Goal: Task Accomplishment & Management: Manage account settings

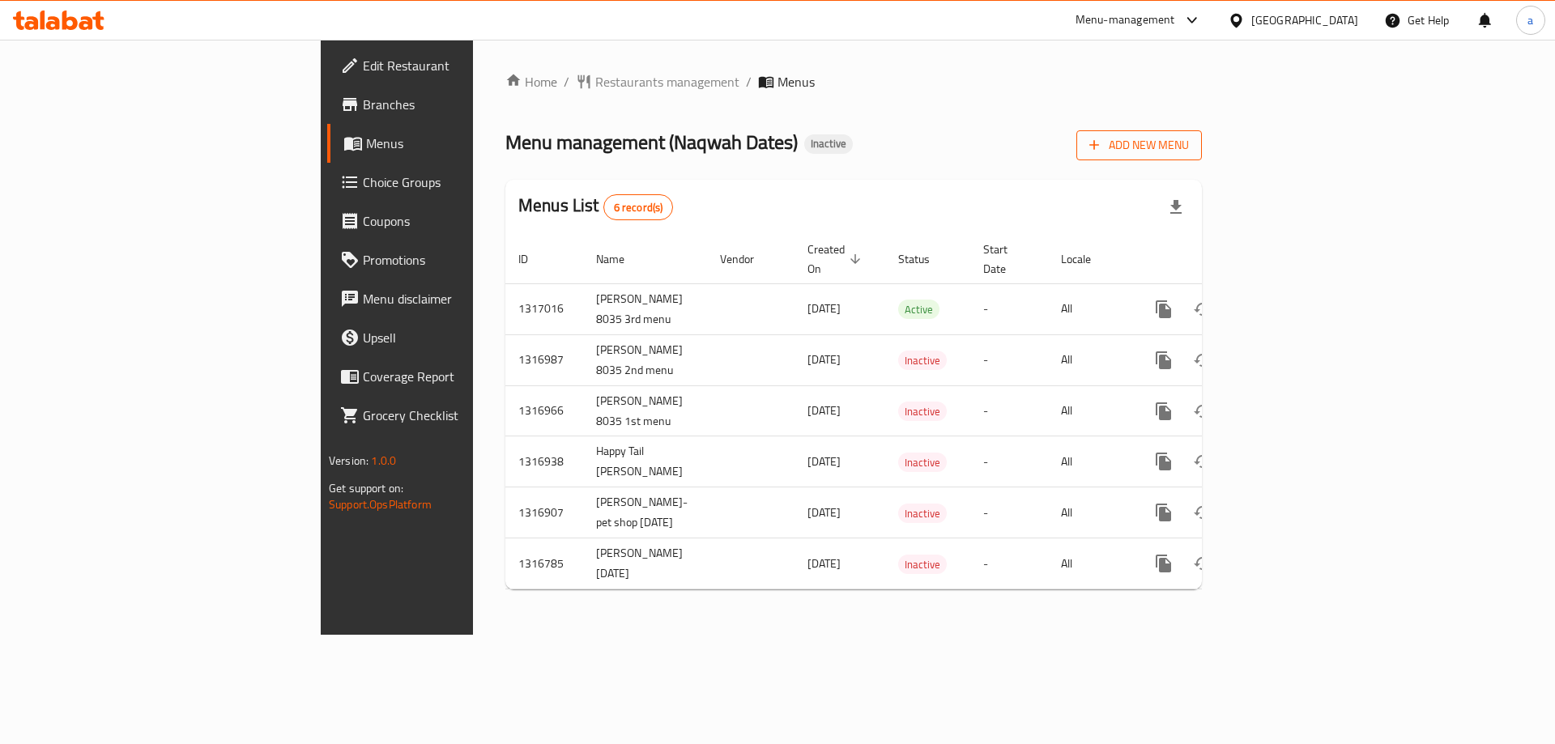
click at [1189, 142] on span "Add New Menu" at bounding box center [1140, 145] width 100 height 20
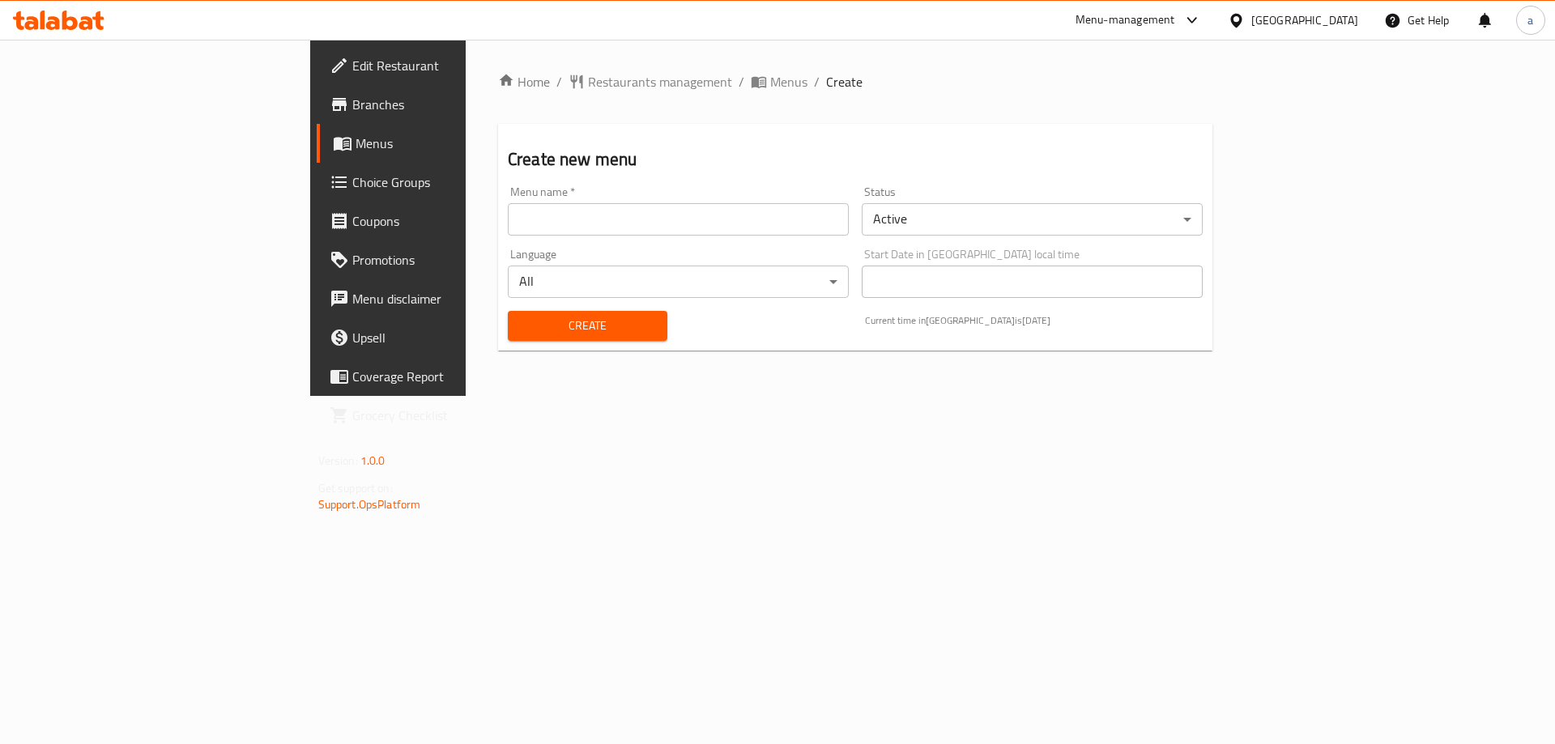
click at [629, 235] on input "text" at bounding box center [678, 219] width 341 height 32
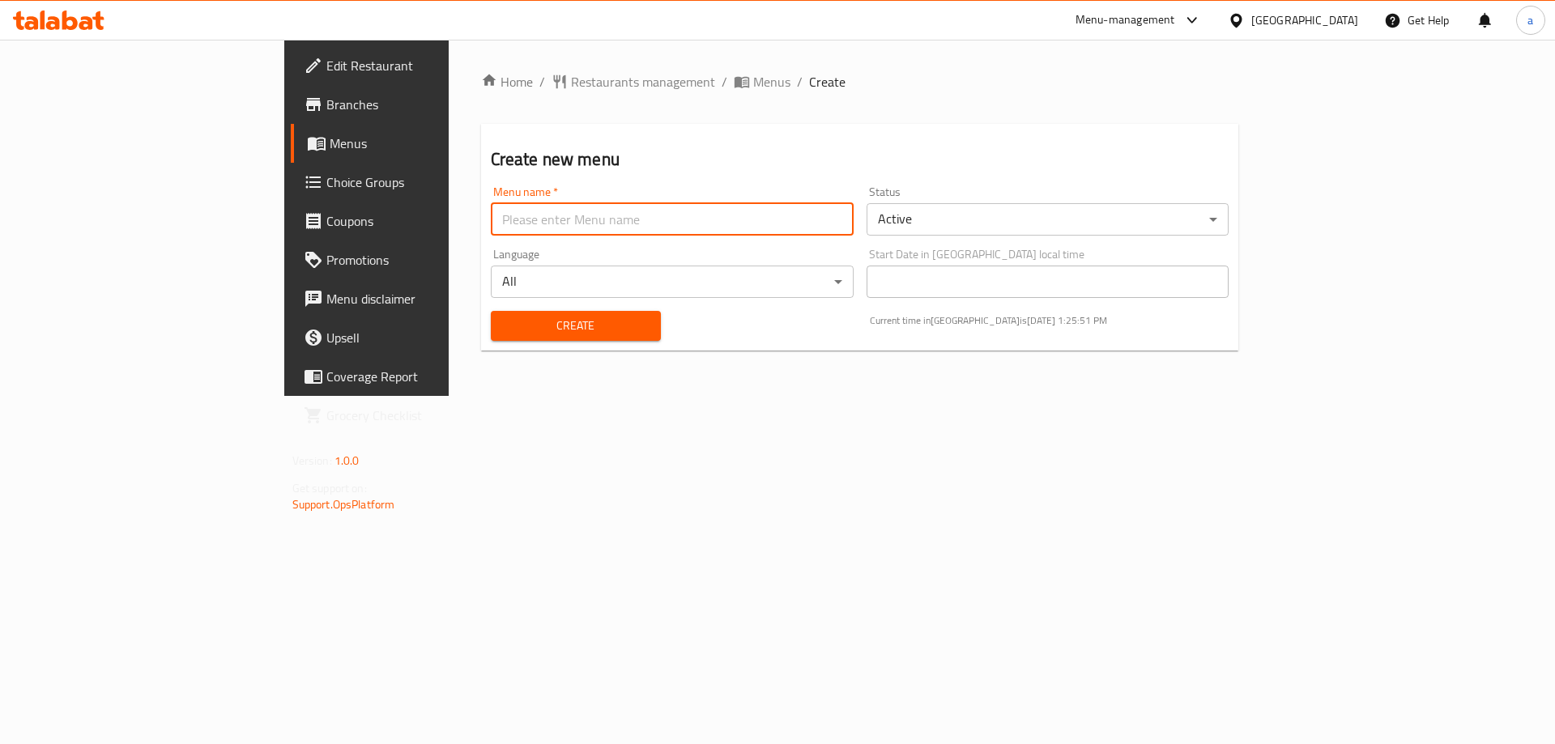
click at [491, 311] on button "Create" at bounding box center [576, 326] width 170 height 30
type input "ِ"
click at [491, 218] on input "[PERSON_NAME] 15" at bounding box center [672, 219] width 363 height 32
type input "[PERSON_NAME] [DATE]"
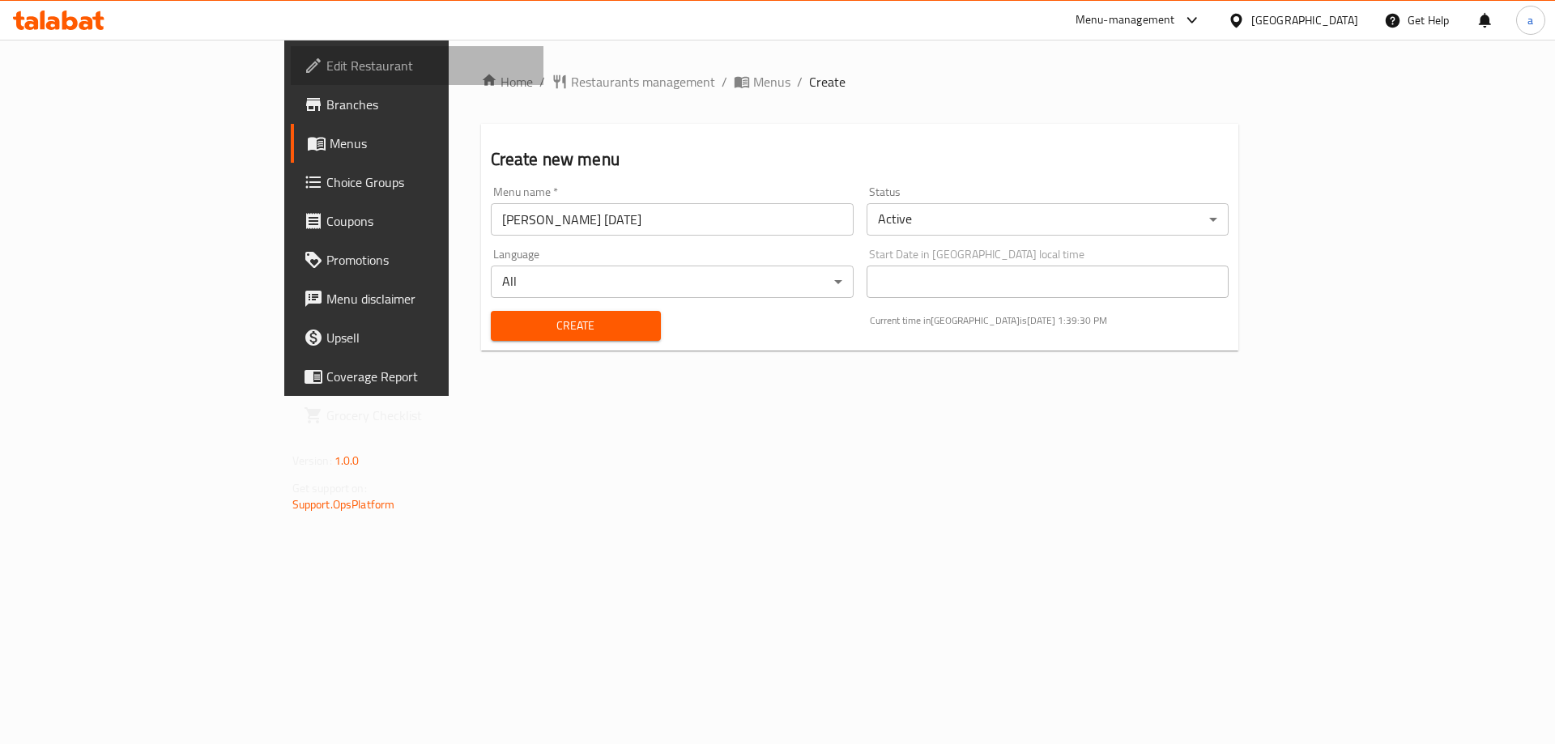
click at [326, 75] on span "Edit Restaurant" at bounding box center [428, 65] width 205 height 19
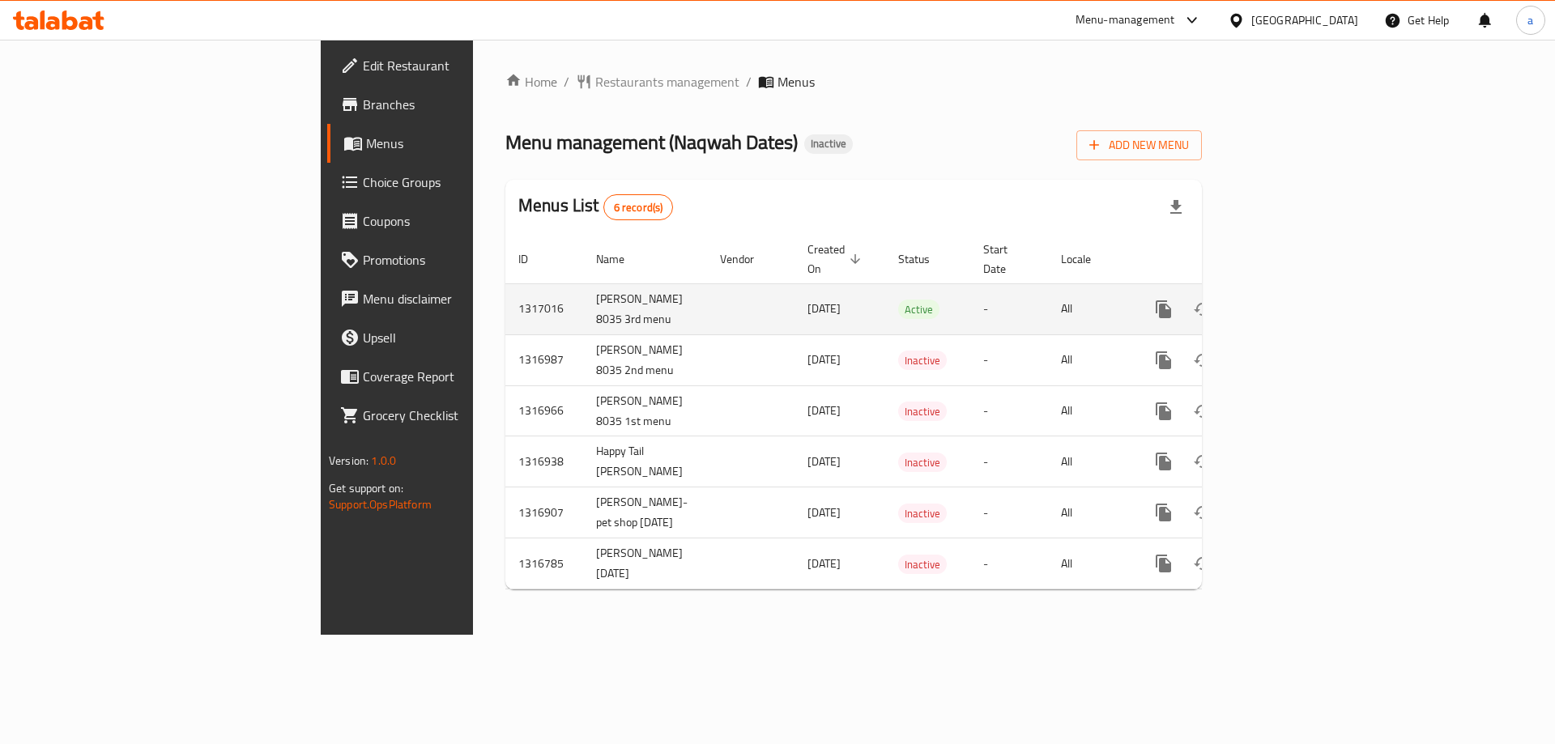
click at [583, 302] on td "[PERSON_NAME] 8035 3rd menu" at bounding box center [645, 309] width 124 height 51
click at [583, 324] on td "[PERSON_NAME] 8035 3rd menu" at bounding box center [645, 309] width 124 height 51
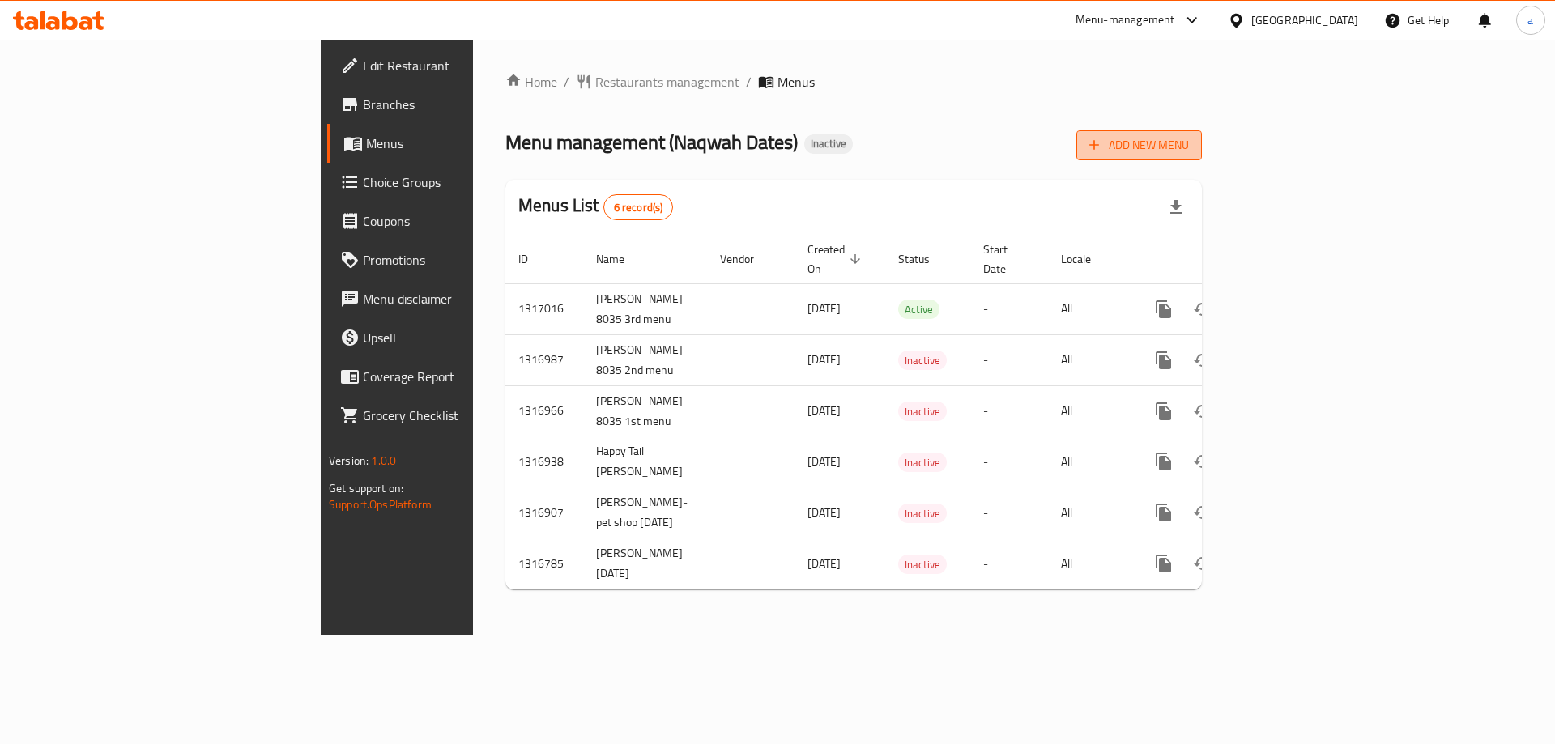
click at [1189, 155] on span "Add New Menu" at bounding box center [1140, 145] width 100 height 20
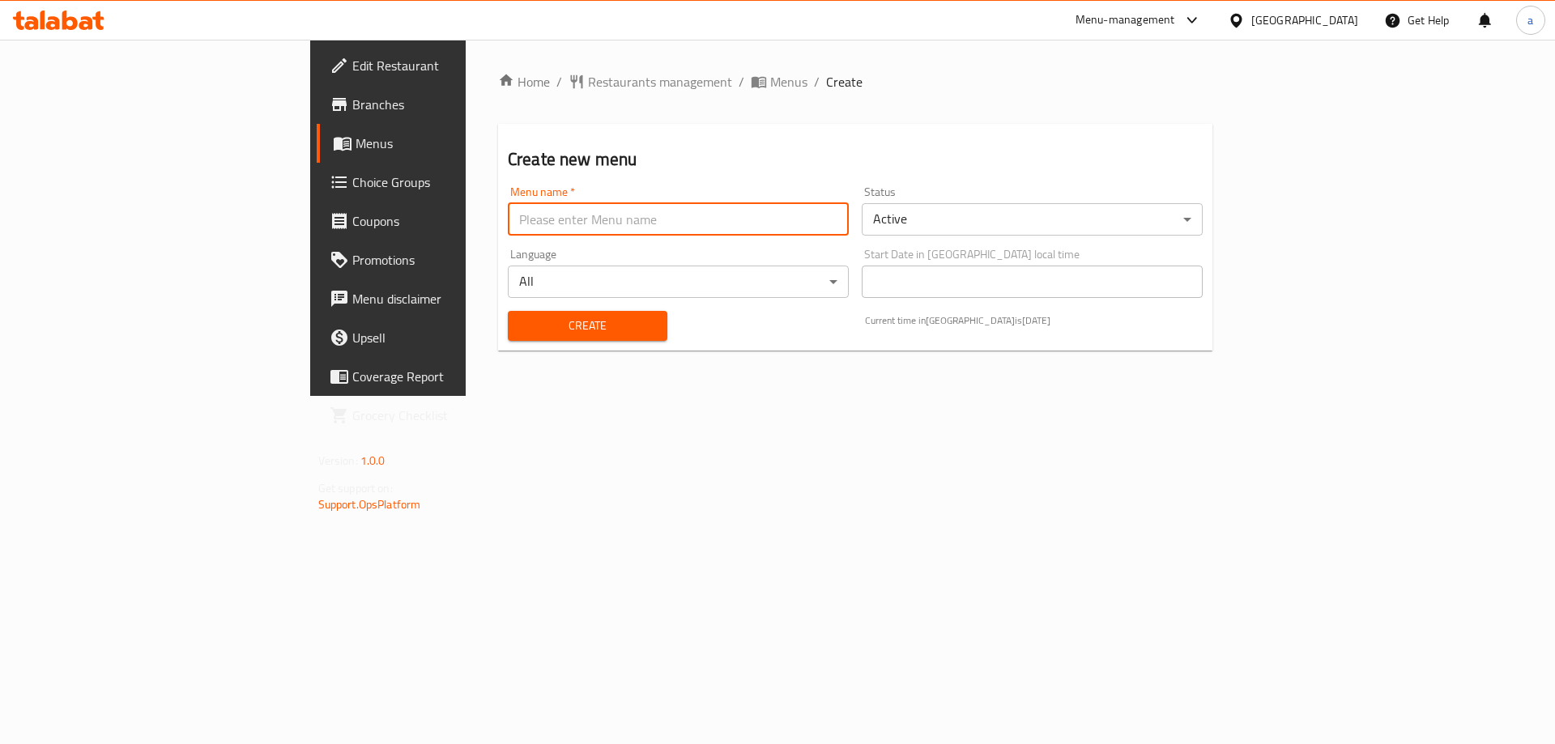
click at [613, 220] on input "text" at bounding box center [678, 219] width 341 height 32
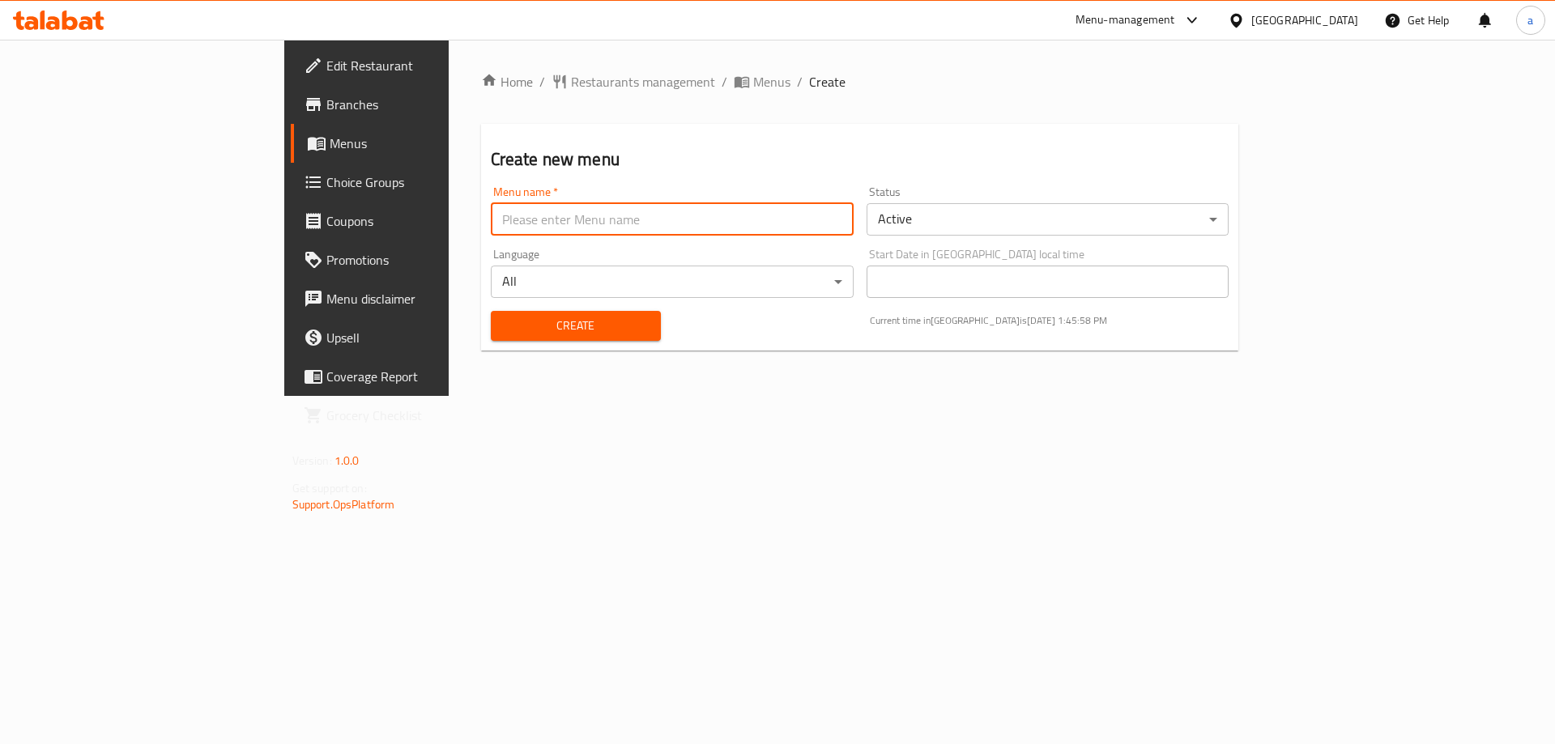
click at [491, 311] on button "Create" at bounding box center [576, 326] width 170 height 30
type input "[PERSON_NAME] [DATE]"
click at [793, 396] on div "Home / Restaurants management / Menus / Create Create new menu Menu name   * Ah…" at bounding box center [860, 218] width 823 height 356
click at [504, 325] on span "Create" at bounding box center [576, 326] width 144 height 20
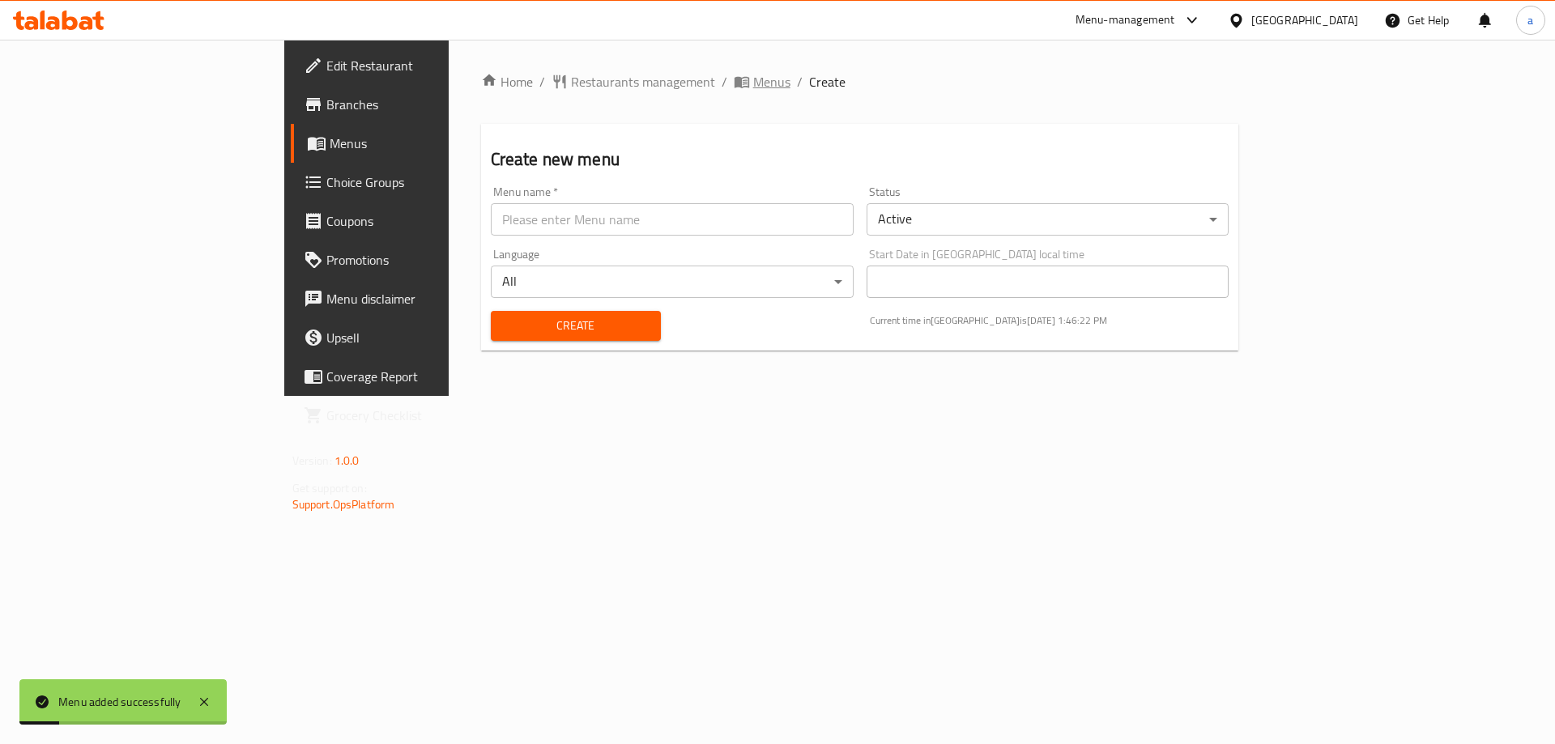
click at [753, 76] on span "Menus" at bounding box center [771, 81] width 37 height 19
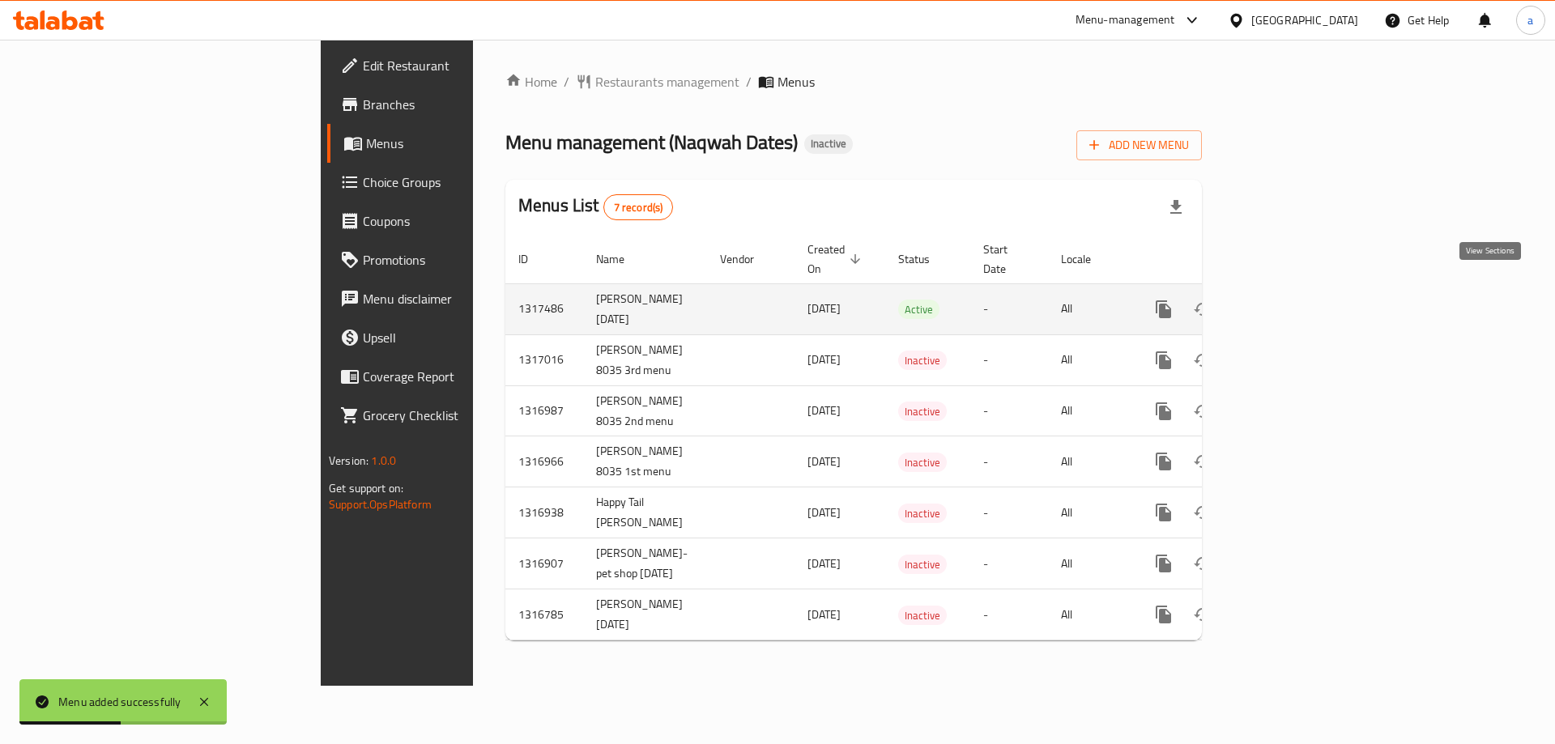
click at [1290, 300] on icon "enhanced table" at bounding box center [1280, 309] width 19 height 19
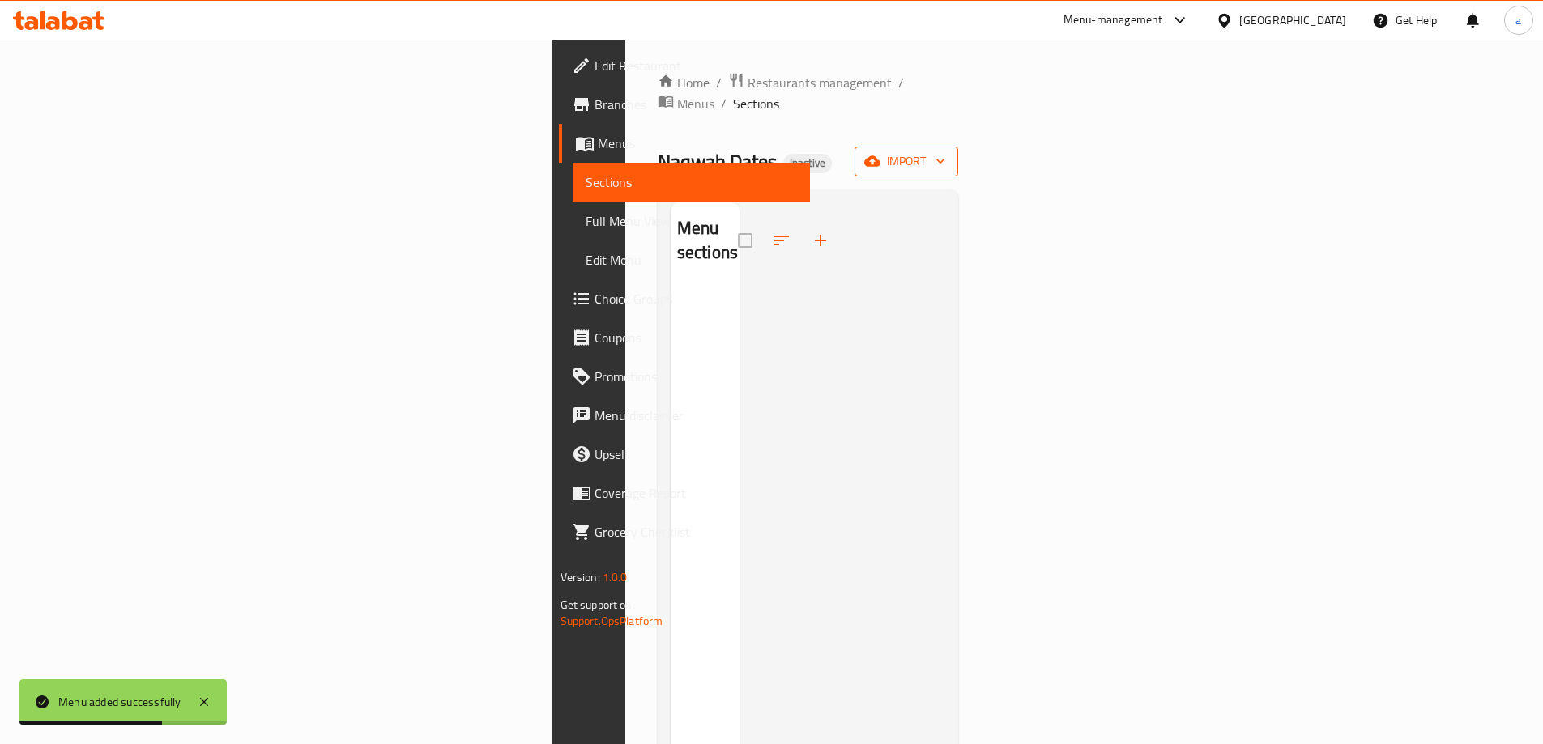
click at [945, 151] on span "import" at bounding box center [907, 161] width 78 height 20
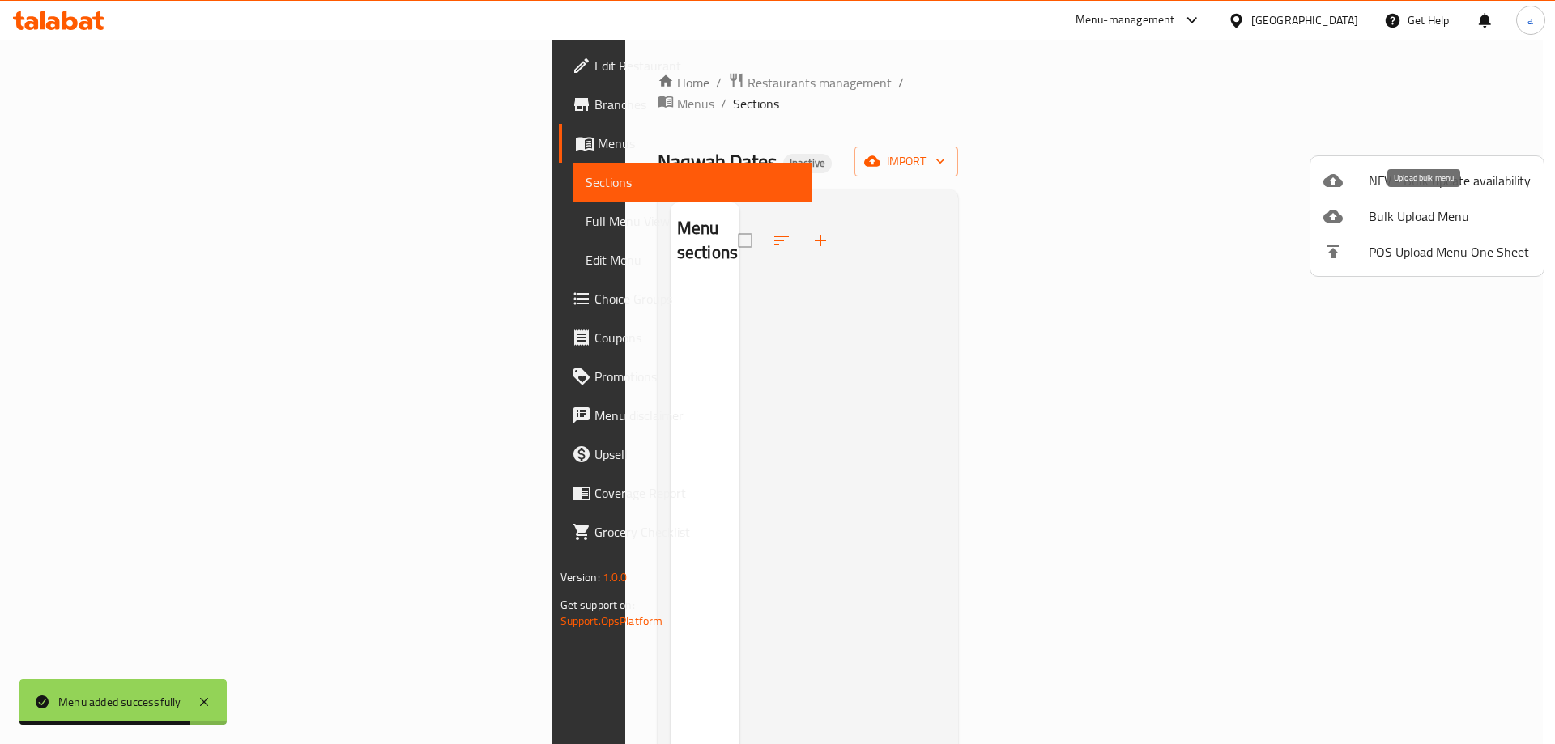
click at [1390, 211] on span "Bulk Upload Menu" at bounding box center [1450, 216] width 162 height 19
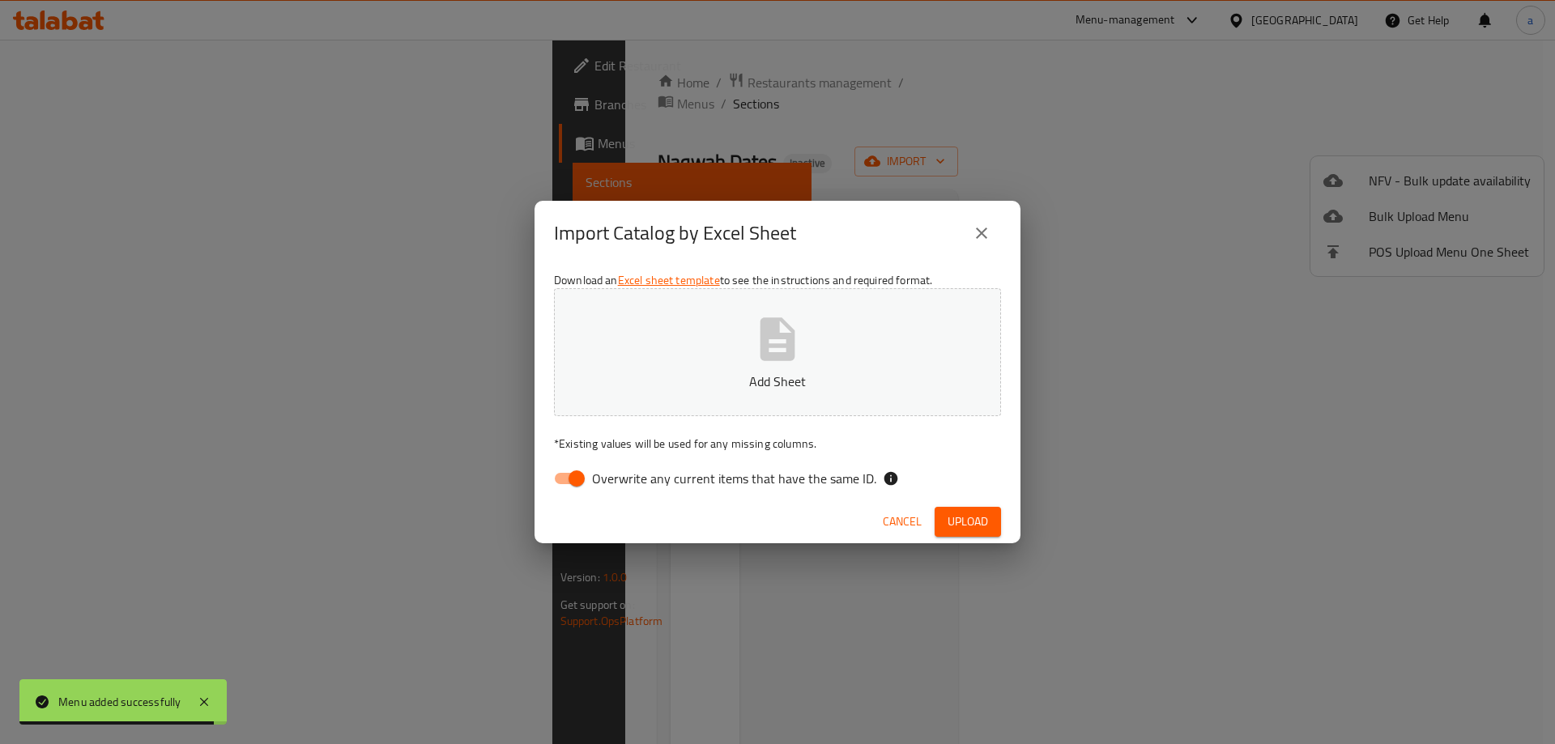
click at [569, 479] on input "Overwrite any current items that have the same ID." at bounding box center [577, 478] width 92 height 31
checkbox input "false"
click at [897, 298] on button "Add Sheet" at bounding box center [777, 352] width 447 height 128
click at [971, 525] on span "Upload" at bounding box center [968, 522] width 41 height 20
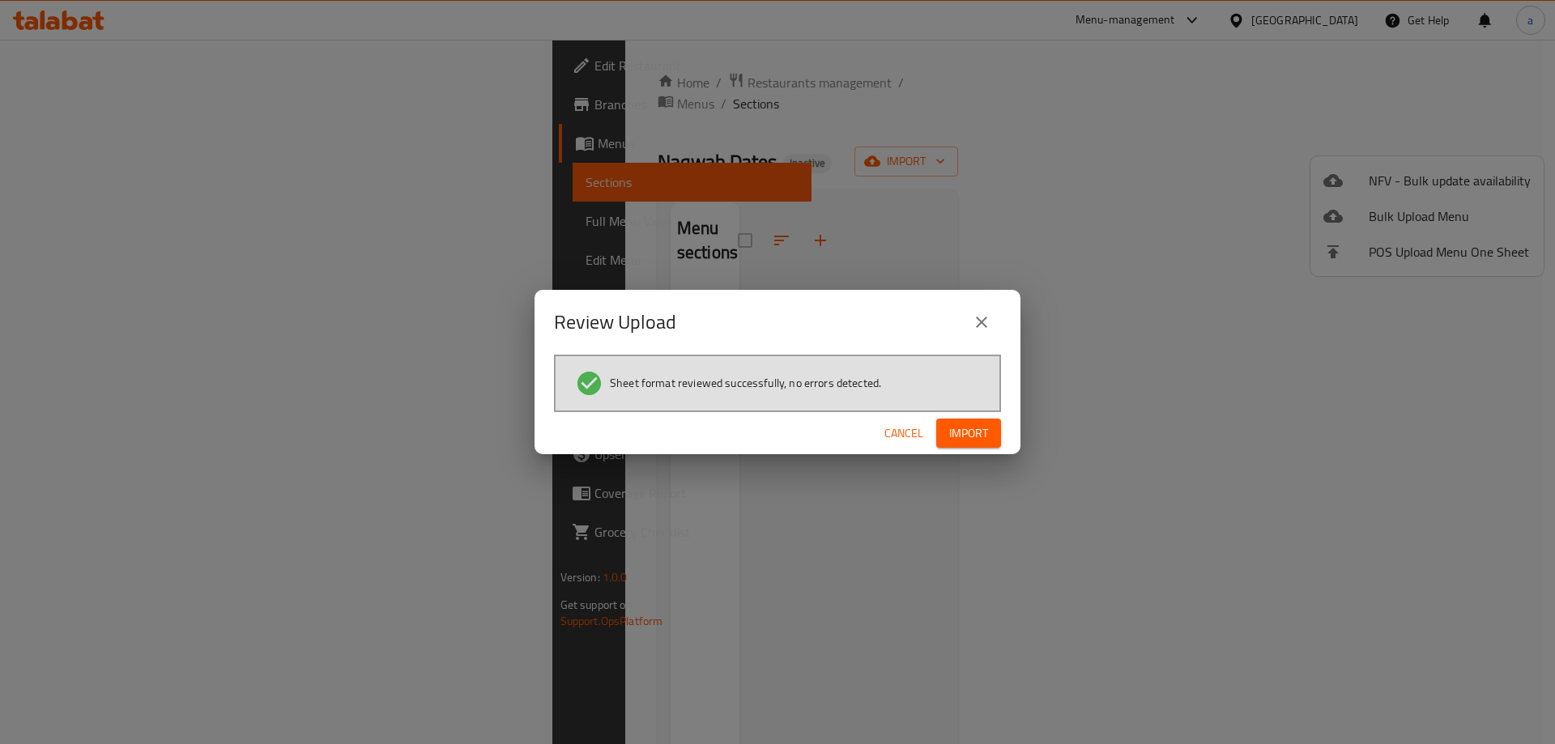
click at [979, 439] on span "Import" at bounding box center [968, 434] width 39 height 20
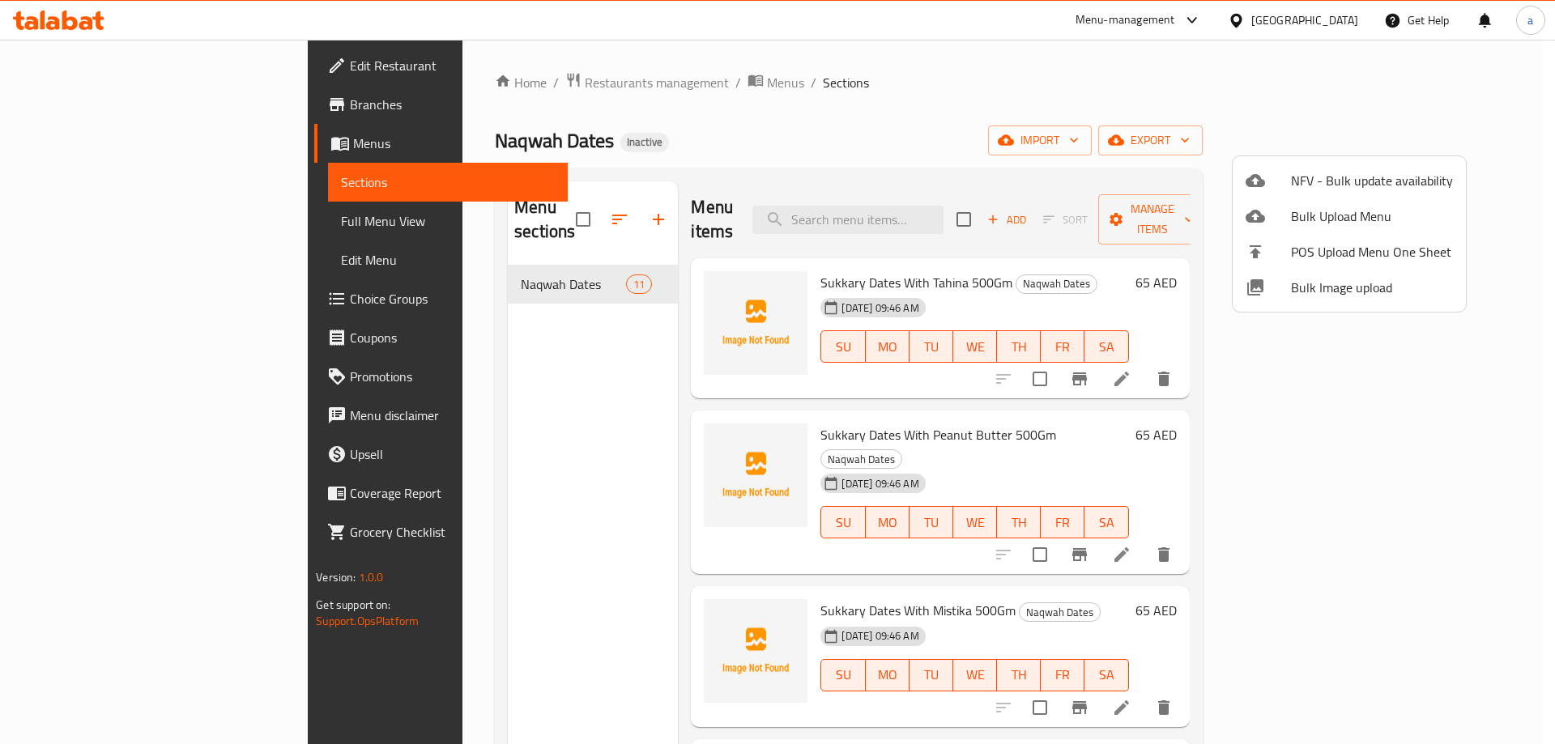
click at [155, 223] on div at bounding box center [777, 372] width 1555 height 744
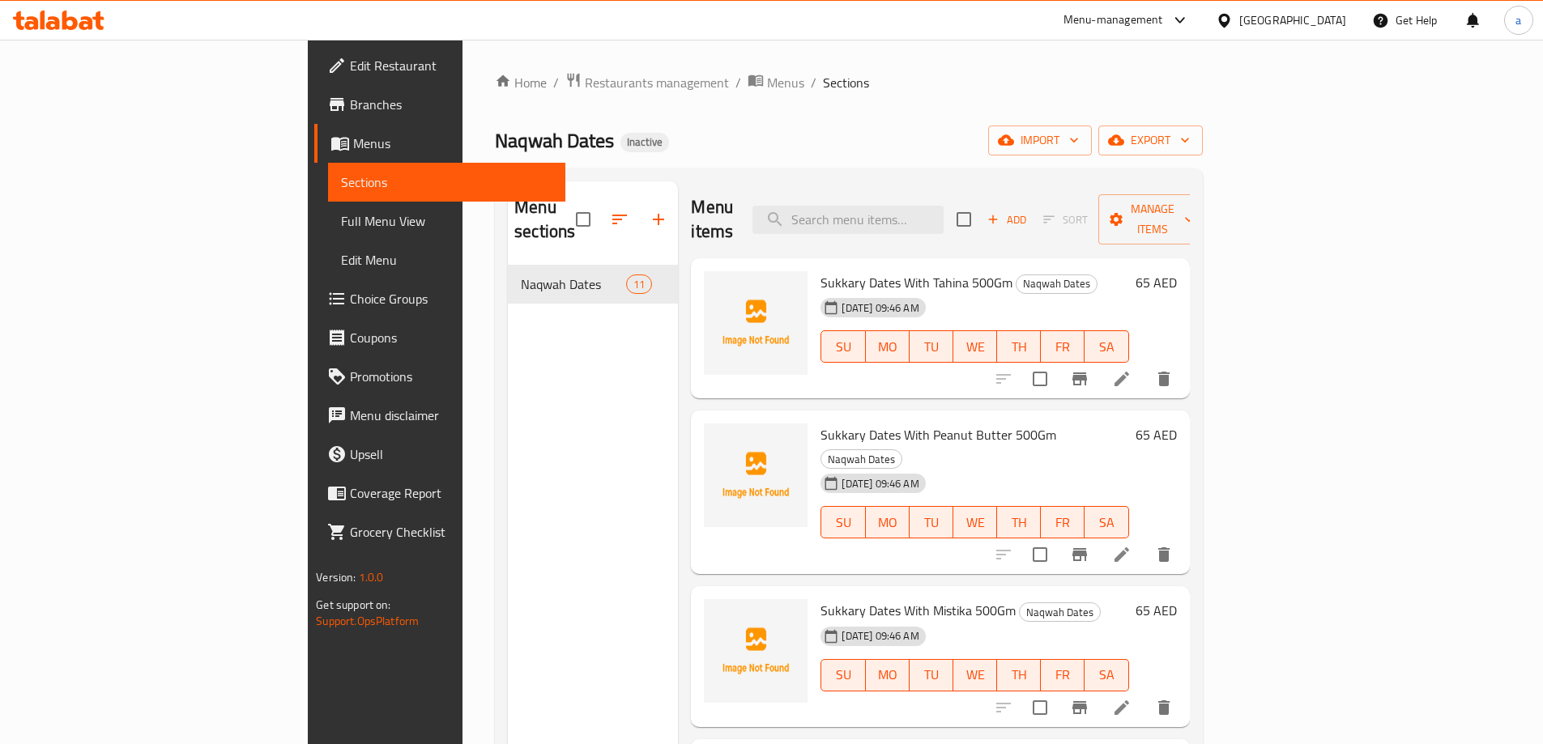
click at [341, 212] on span "Full Menu View" at bounding box center [446, 220] width 211 height 19
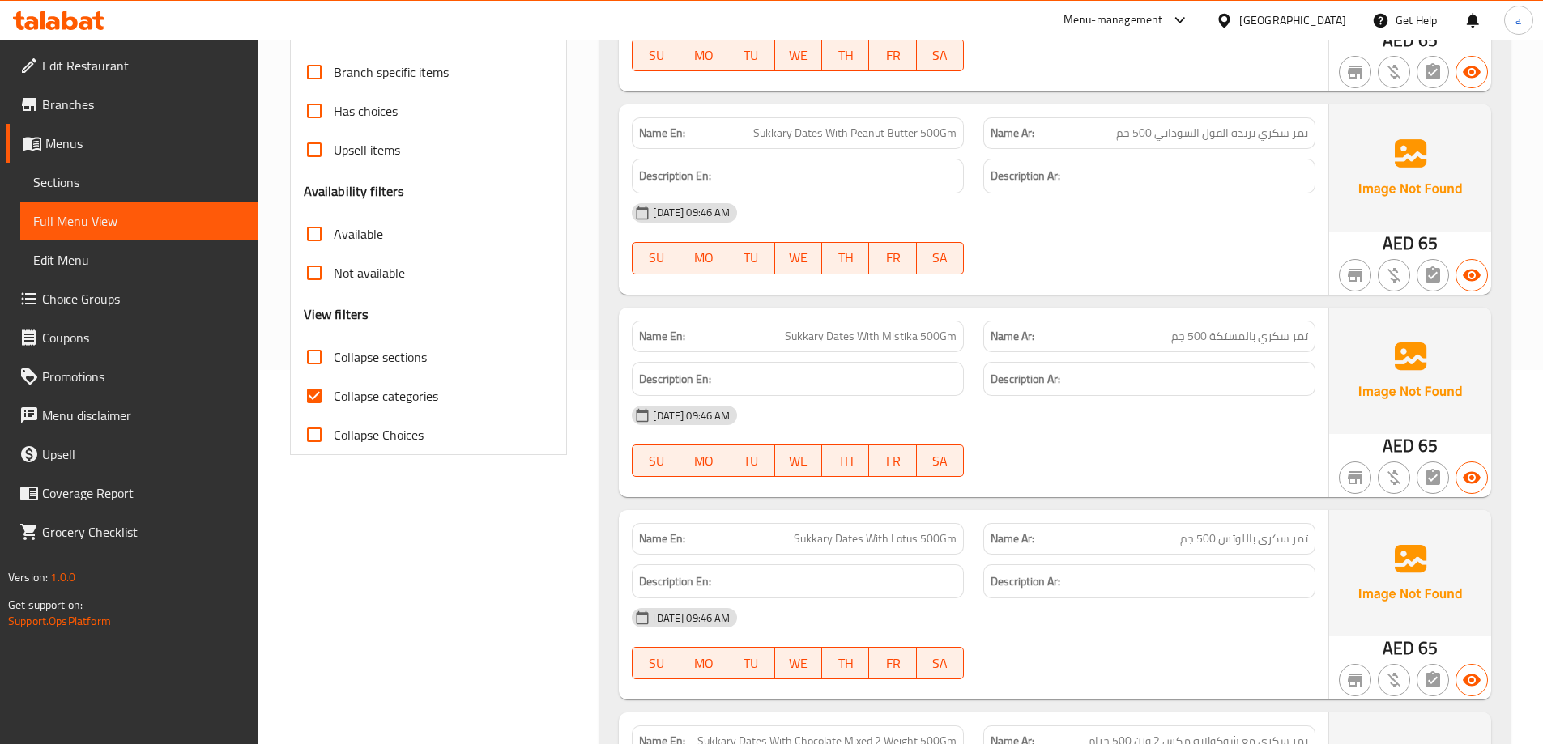
scroll to position [405, 0]
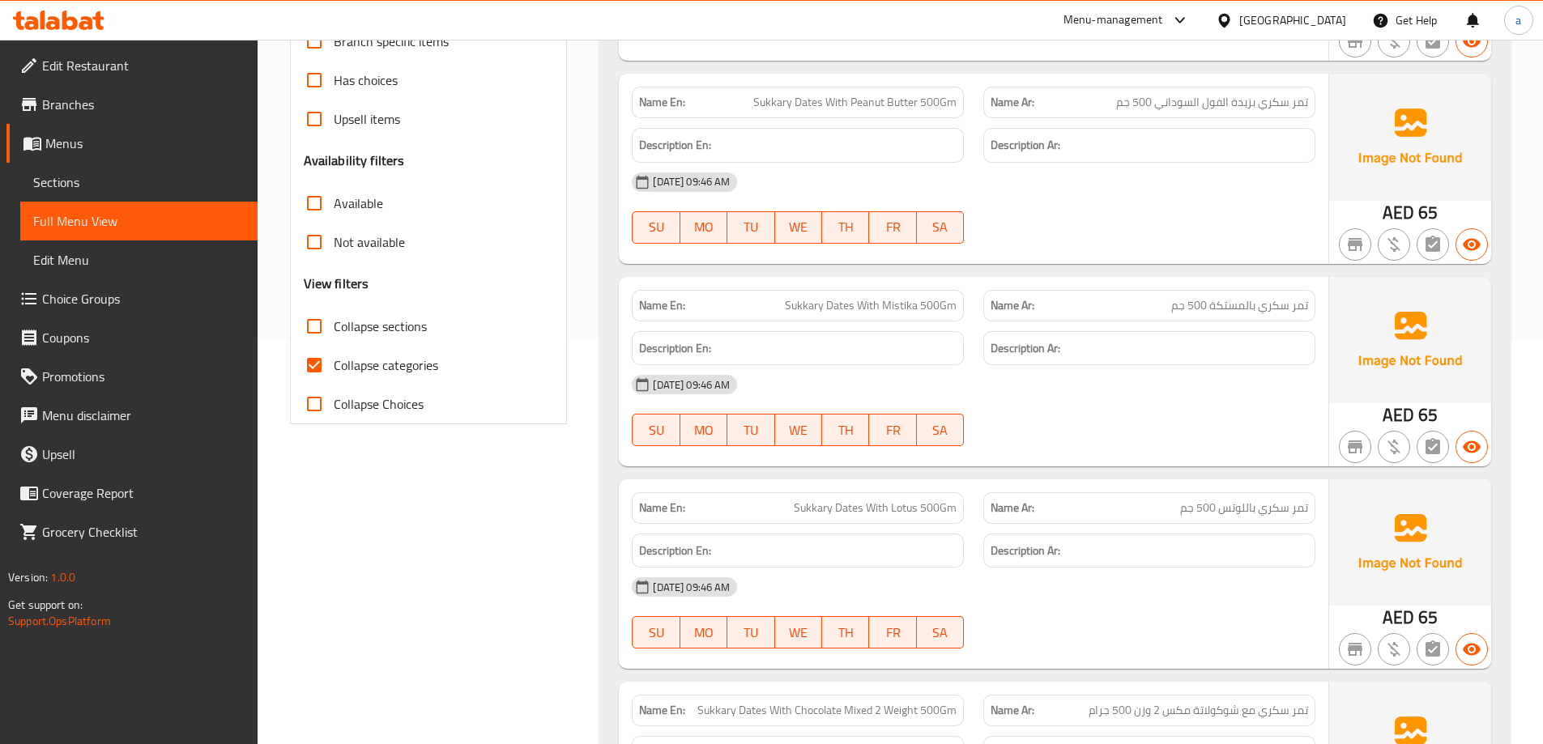
click at [307, 361] on input "Collapse categories" at bounding box center [314, 365] width 39 height 39
checkbox input "false"
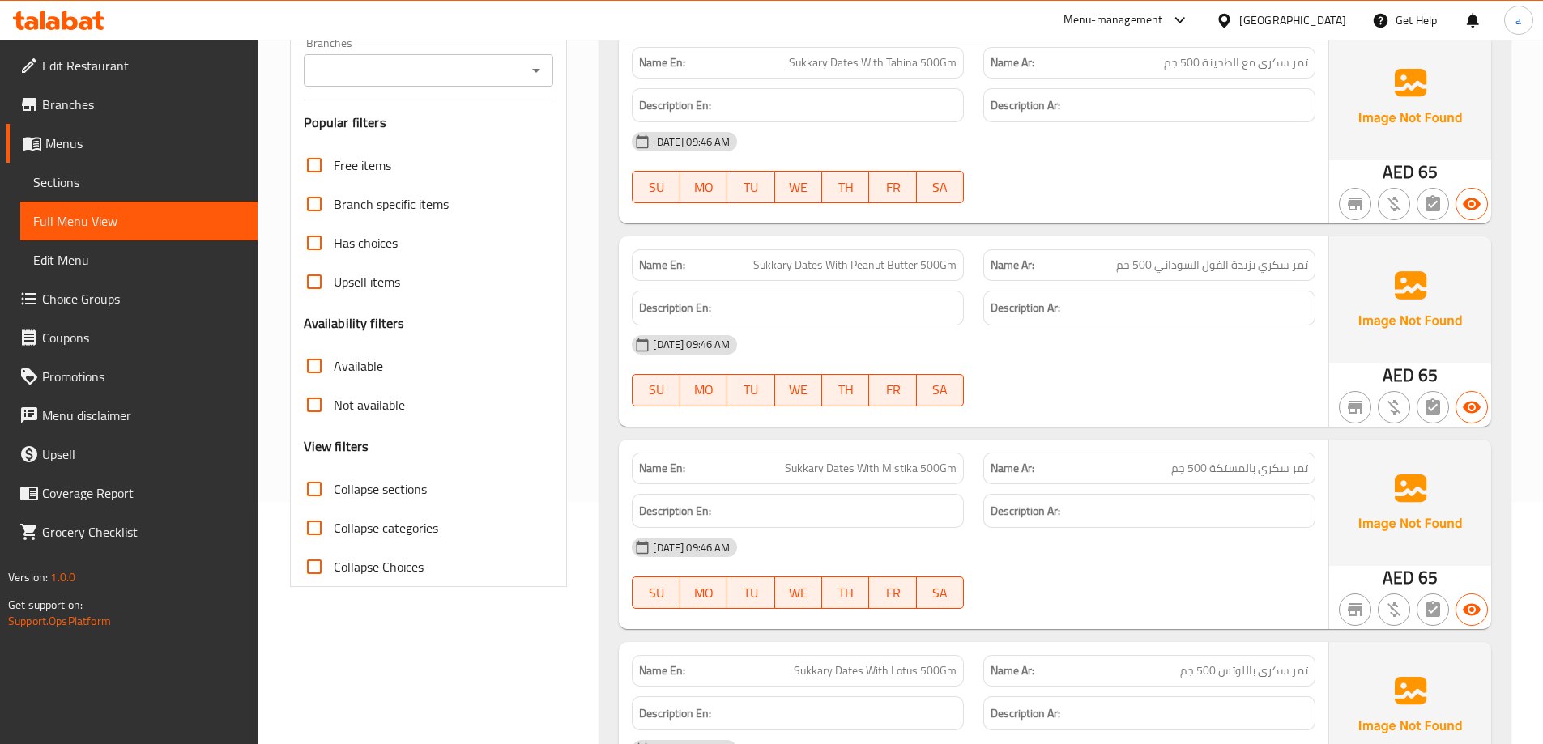
scroll to position [0, 0]
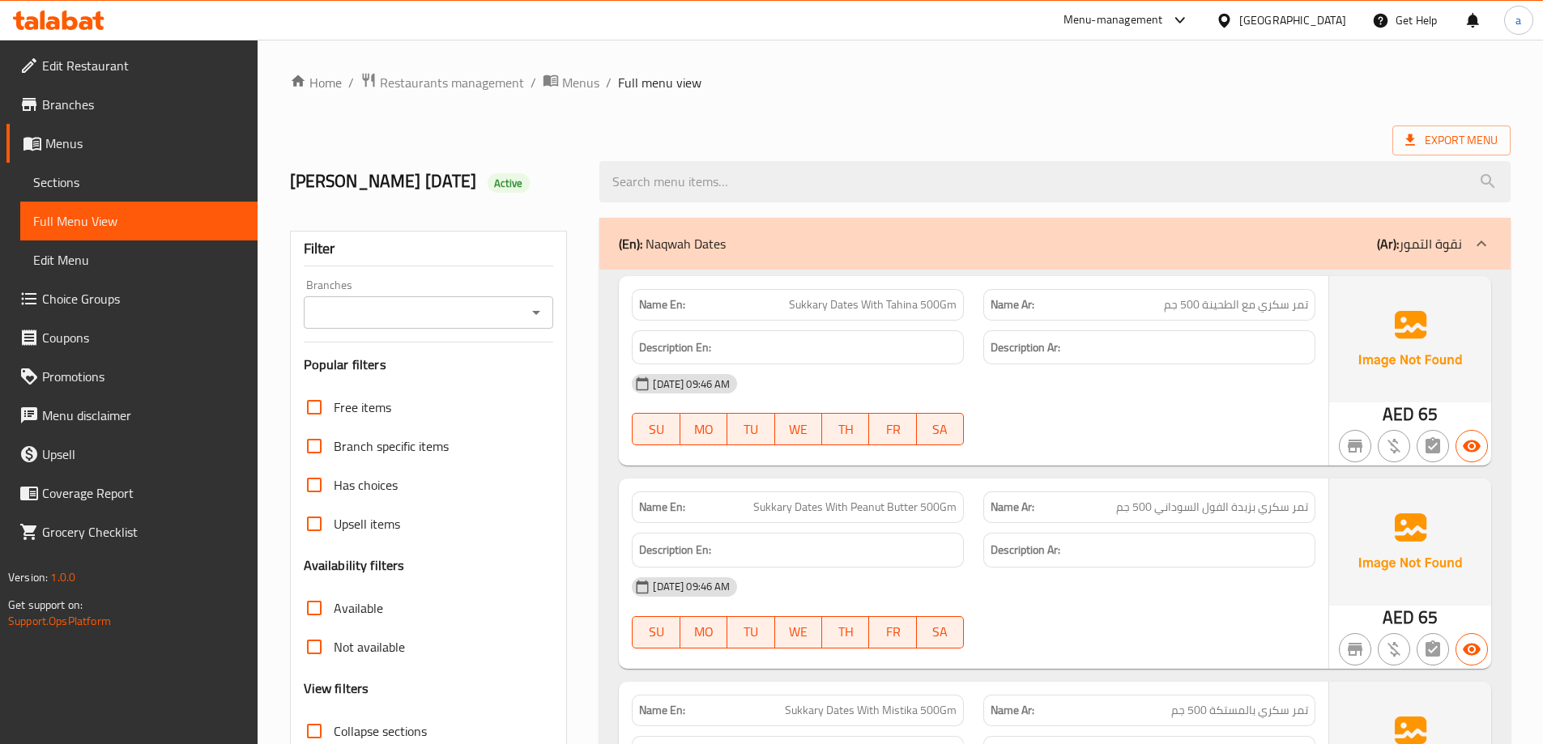
click at [862, 303] on span "Sukkary Dates With Tahina 500Gm" at bounding box center [873, 304] width 168 height 17
click at [1250, 305] on span "تمر سكري مع الطحينة 500 جم" at bounding box center [1236, 304] width 144 height 17
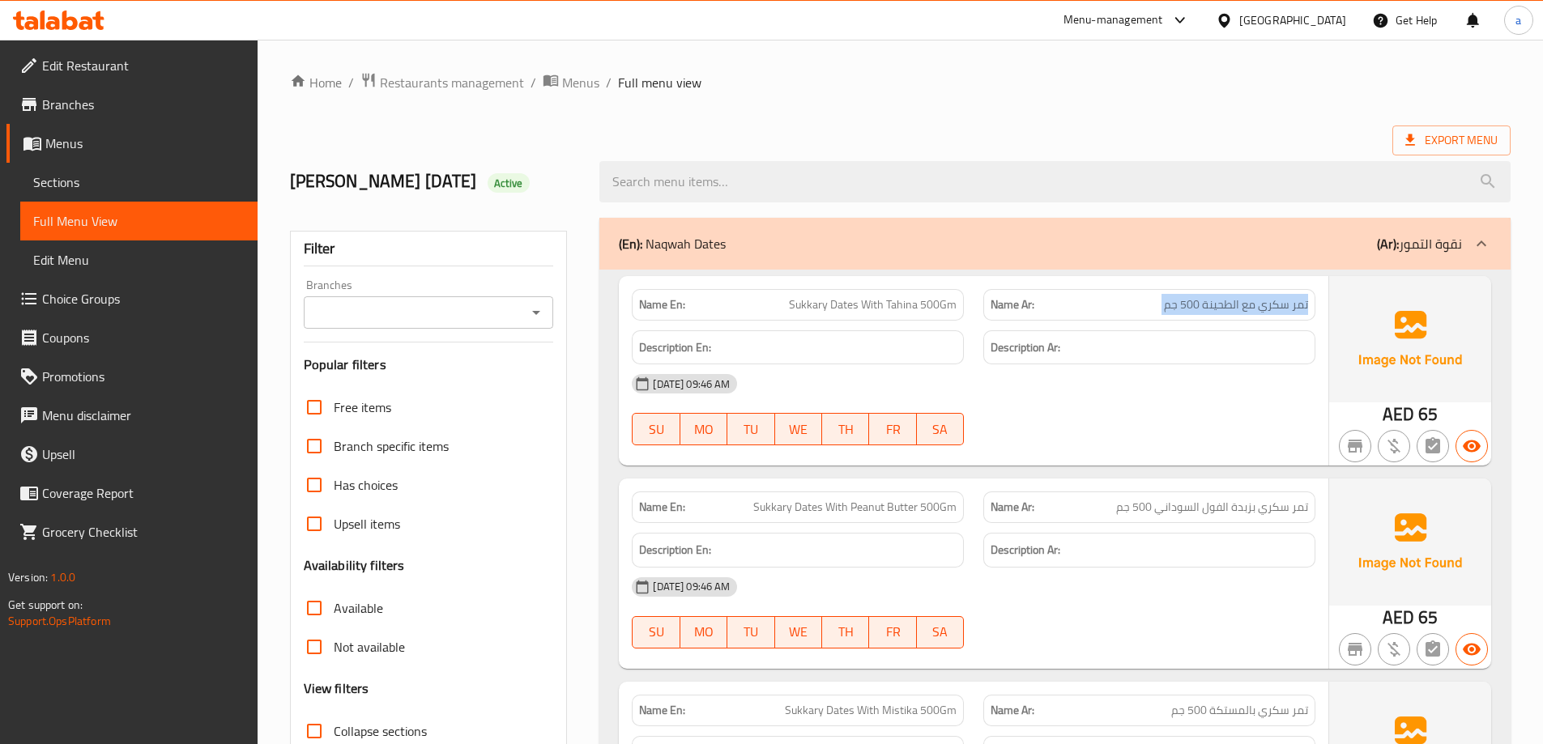
click at [1250, 305] on span "تمر سكري مع الطحينة 500 جم" at bounding box center [1236, 304] width 144 height 17
copy span "تمر سكري مع الطحينة 500 جم"
click at [1270, 499] on span "تمر سكري بزبدة الفول السوداني 500 جم" at bounding box center [1212, 507] width 192 height 17
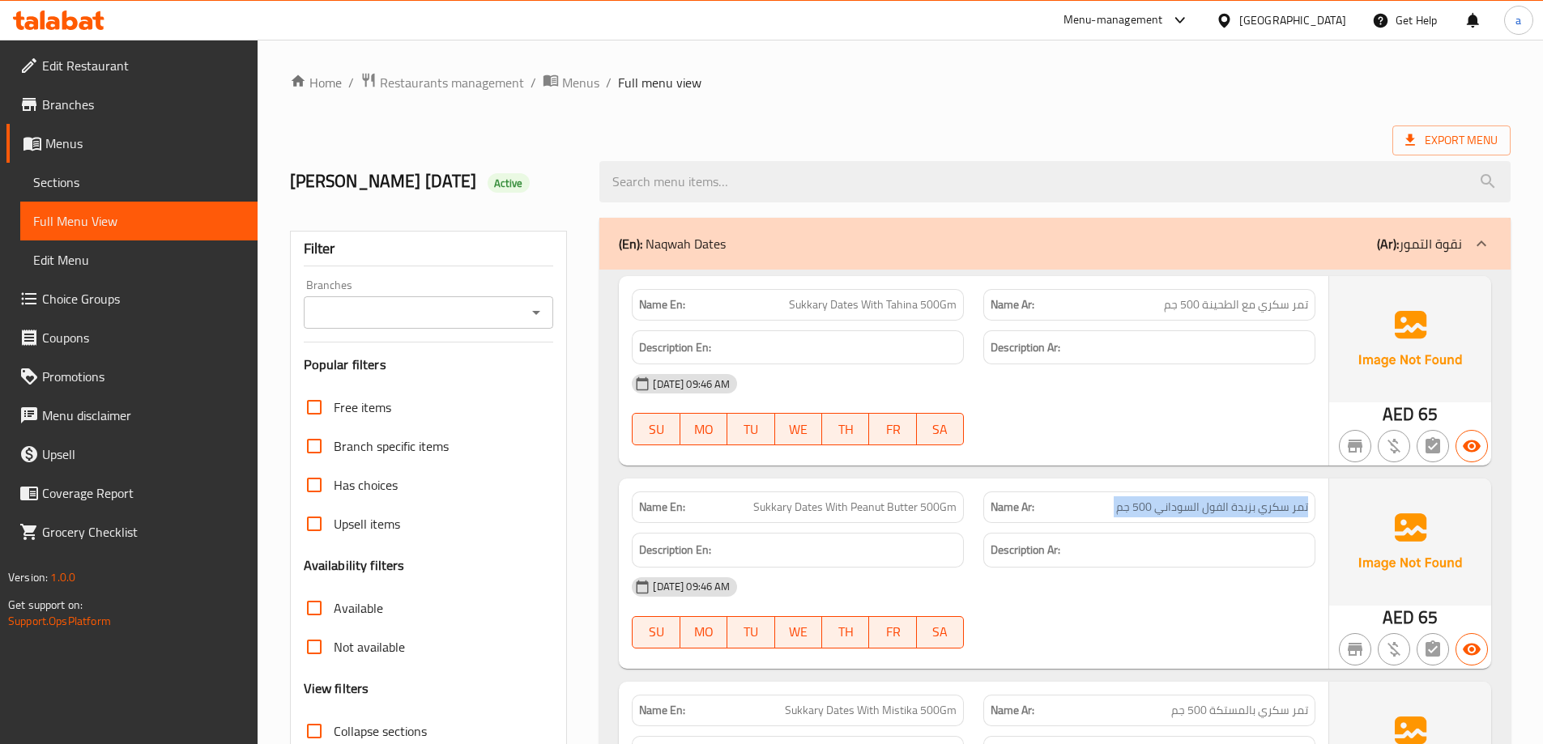
copy span "تمر سكري بزبدة الفول السوداني 500 جم"
click at [1194, 568] on div "15-10-2025 09:46 AM" at bounding box center [973, 587] width 703 height 39
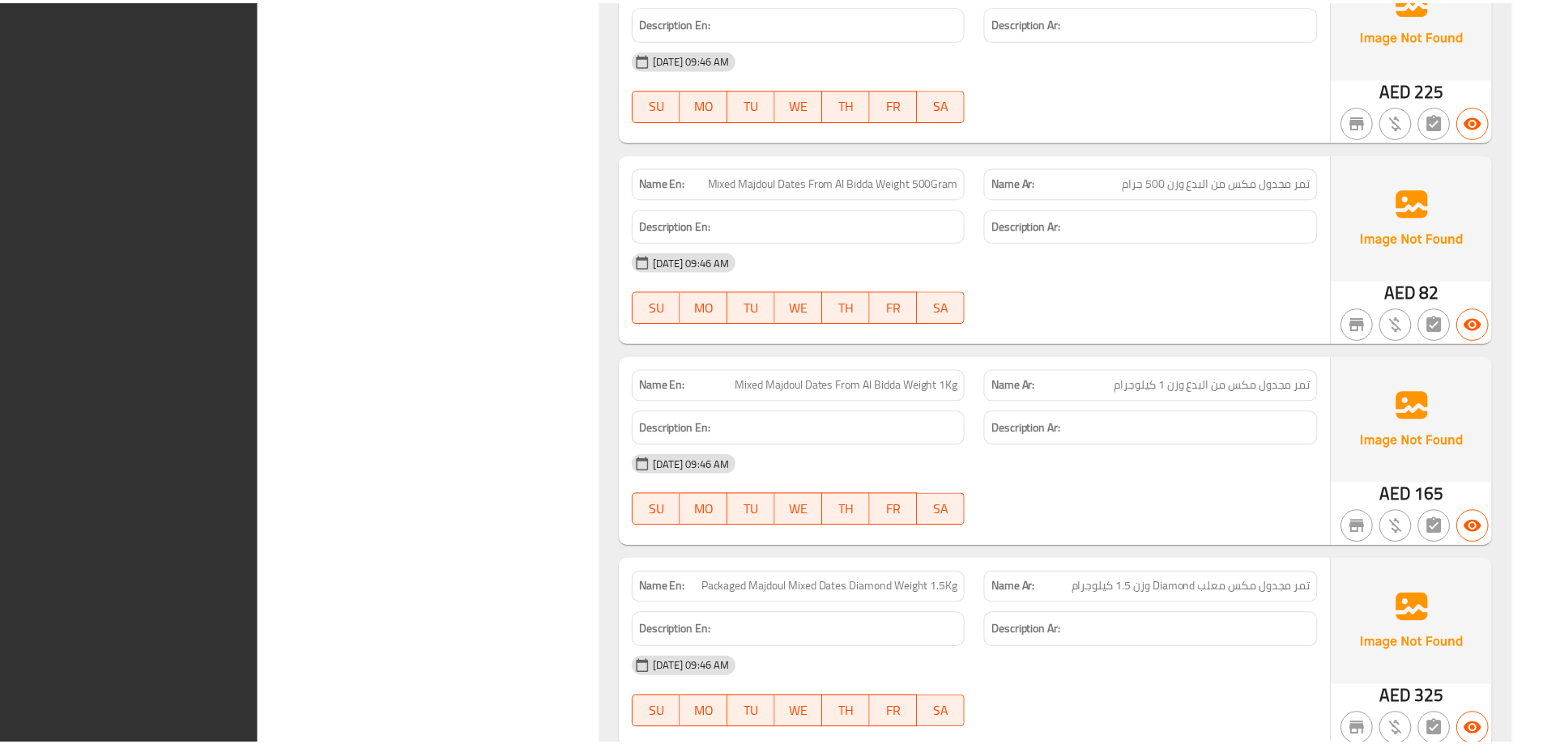
scroll to position [1814, 0]
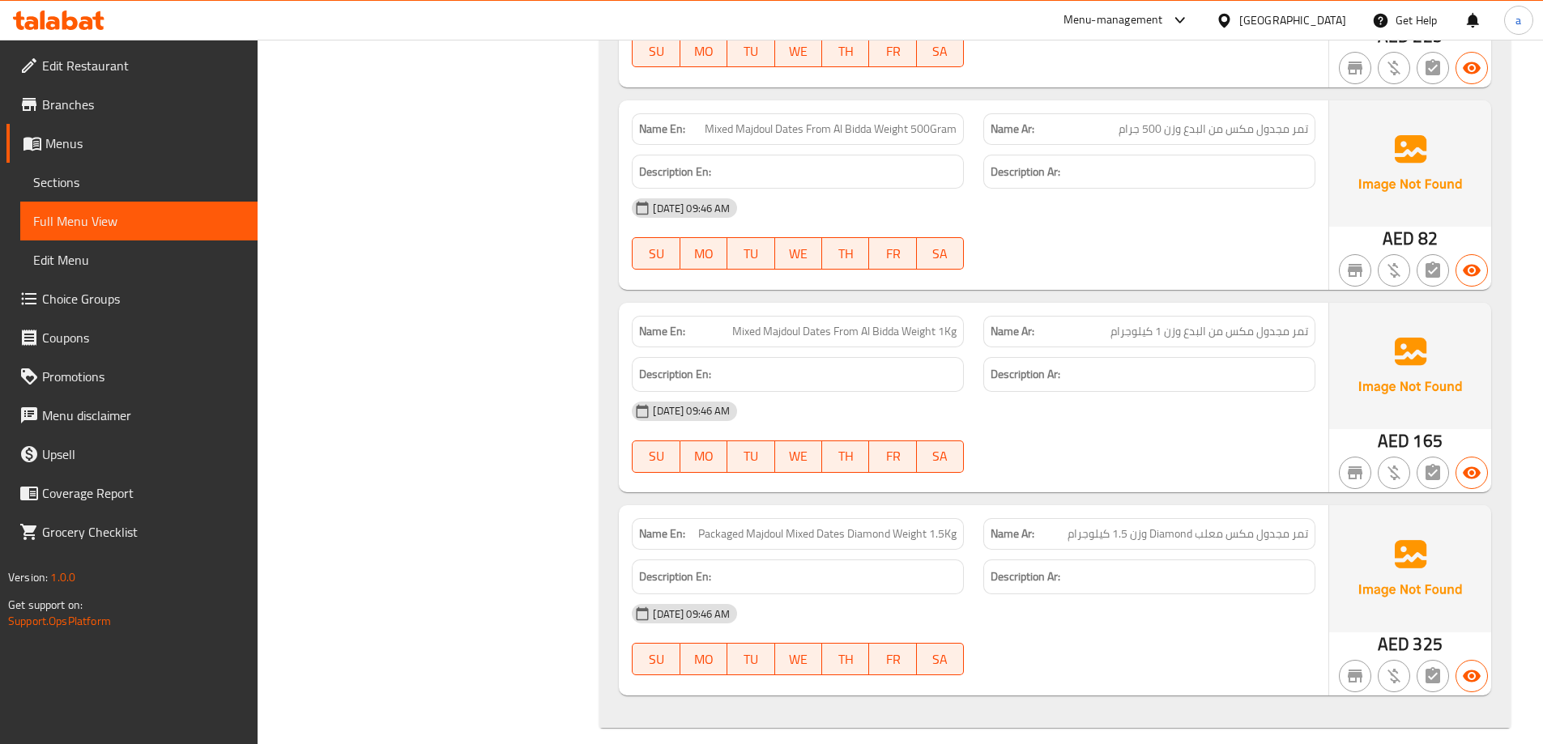
click at [90, 109] on span "Branches" at bounding box center [143, 104] width 203 height 19
